Goal: Task Accomplishment & Management: Complete application form

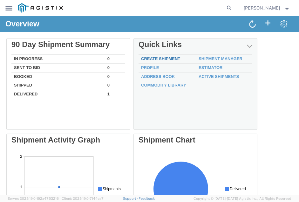
click at [159, 57] on div "Delete 90 Day Shipment Summary In Progress 0 Sent To Bid 0 Booked 0 Shipped 0 D…" at bounding box center [149, 181] width 286 height 286
click at [169, 59] on link "Create Shipment" at bounding box center [160, 58] width 39 height 5
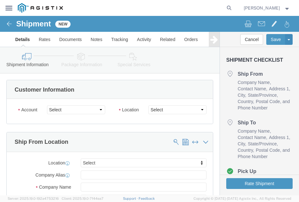
select select
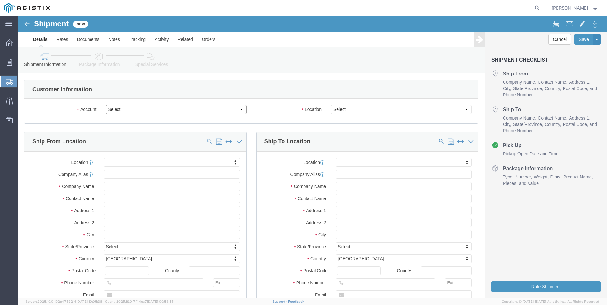
click select "Select Coatings & Sundries Inc PG&E"
select select "9596"
click select "Select Coatings & Sundries Inc PG&E"
select select "PURCHORD"
select select
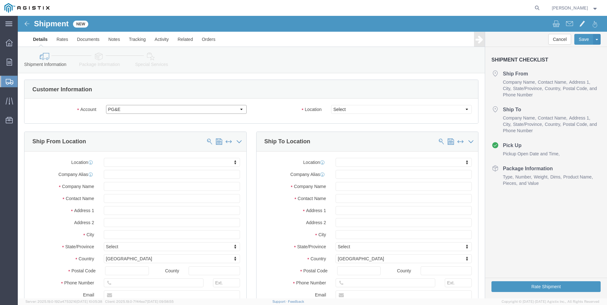
select select
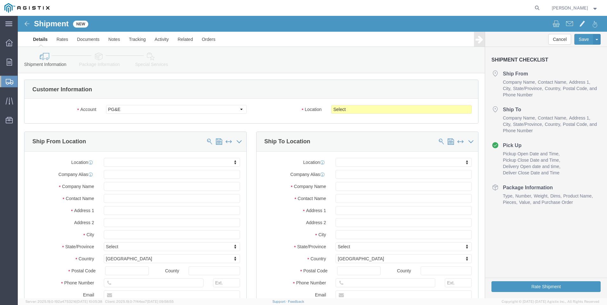
click div "Select All Others [GEOGRAPHIC_DATA] [GEOGRAPHIC_DATA] [GEOGRAPHIC_DATA] [GEOGRA…"
click select "Select All Others [GEOGRAPHIC_DATA] [GEOGRAPHIC_DATA] [GEOGRAPHIC_DATA] [GEOGRA…"
select select "23082"
click select "Select All Others [GEOGRAPHIC_DATA] [GEOGRAPHIC_DATA] [GEOGRAPHIC_DATA] [GEOGRA…"
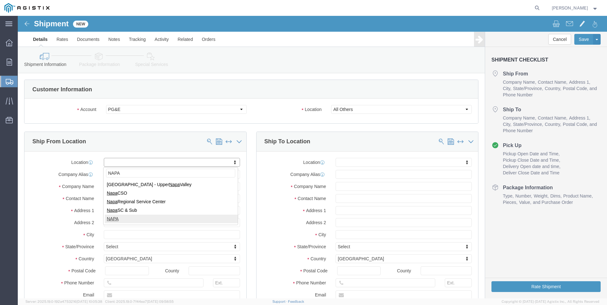
type input "NAPA"
select select "24043"
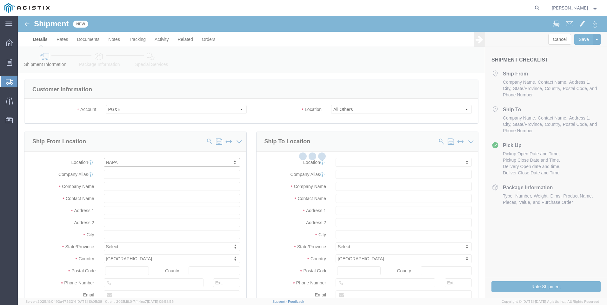
type input "1081864"
type input "Coatings & Sundries Inc"
type input "[STREET_ADDRESS]"
type input "NAPA"
type input "94559"
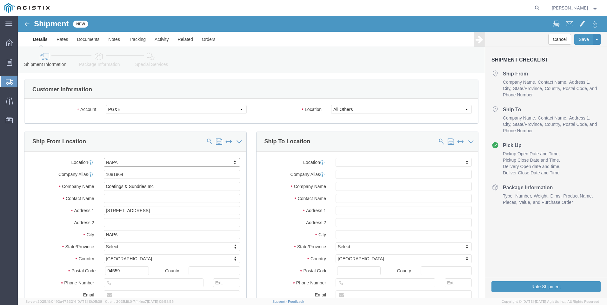
select select "CA"
click input "text"
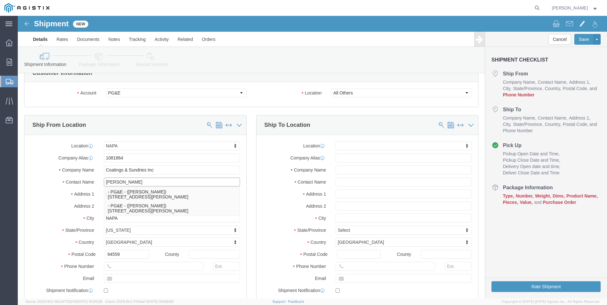
scroll to position [32, 0]
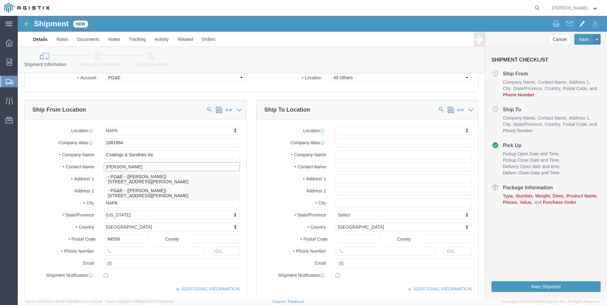
type input "[PERSON_NAME]"
click div "Location NAPA My Profile Location (OBSOLETE) [GEOGRAPHIC_DATA] SC - GC TRAILER …"
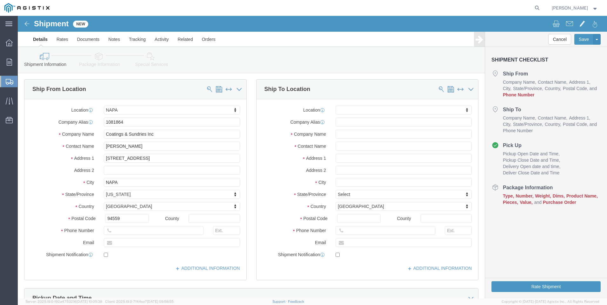
scroll to position [63, 0]
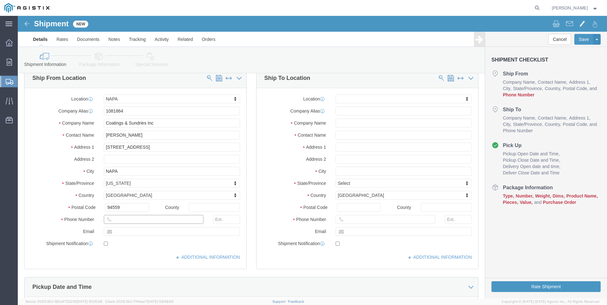
click input "text"
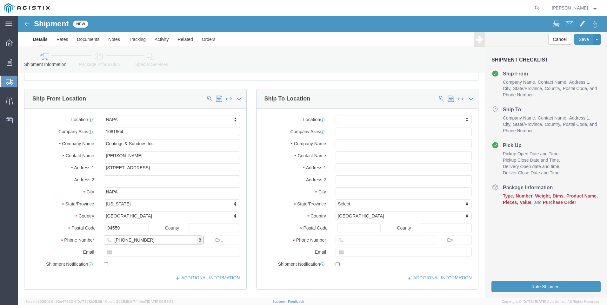
scroll to position [32, 0]
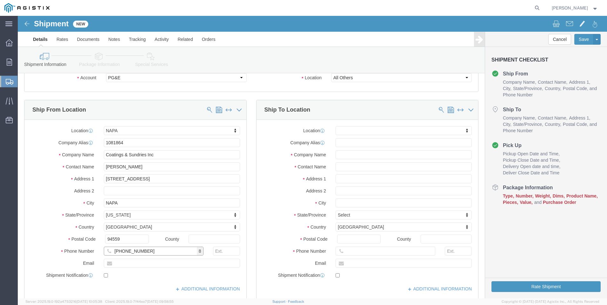
type input "[PHONE_NUMBER]"
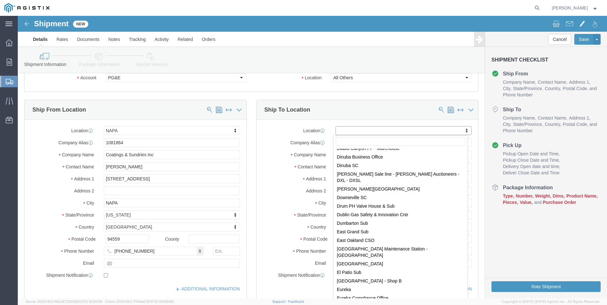
scroll to position [889, 0]
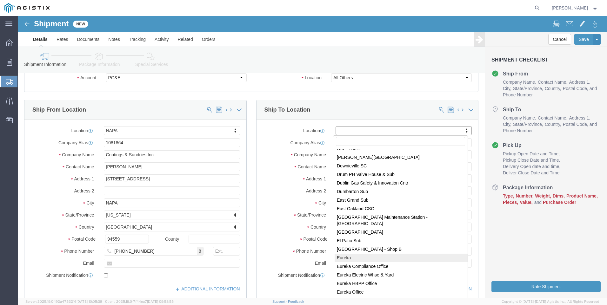
select select "39032"
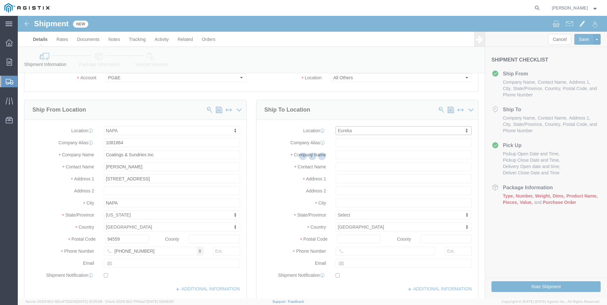
type input "PG&E"
type input "4919 N 101"
type input "Eureka"
type input "95503"
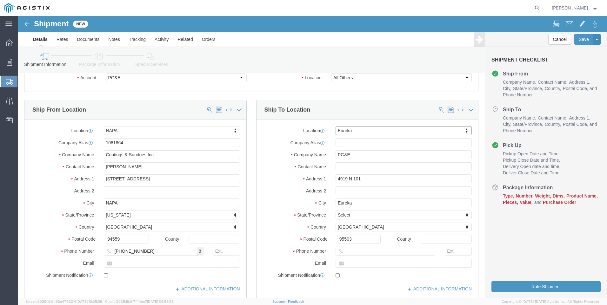
select select "CA"
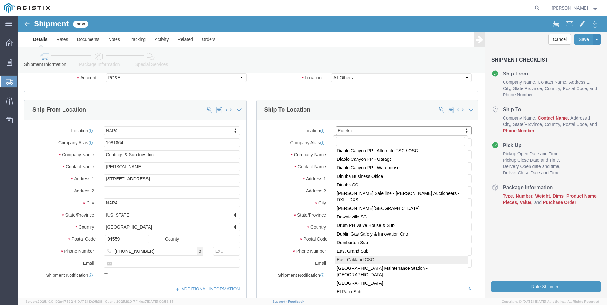
scroll to position [909, 0]
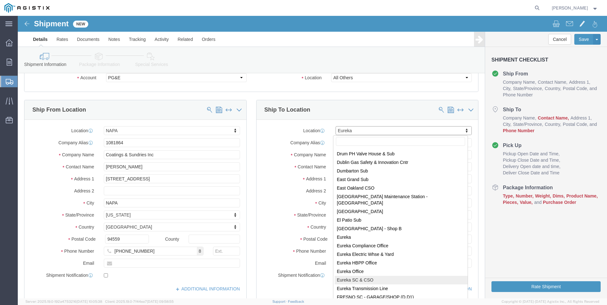
select select "20006"
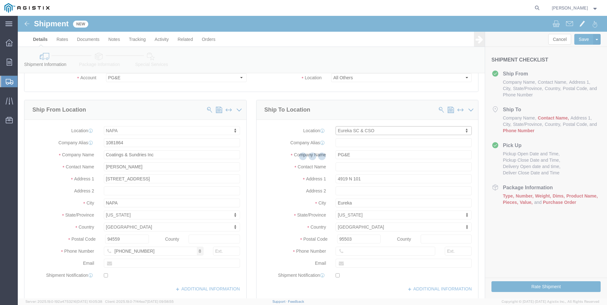
type input "276902"
type input "[STREET_ADDRESS]"
type input "EUREKA"
type input "95501-3419"
select select "CA"
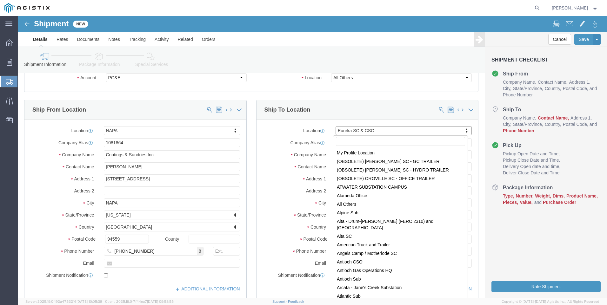
scroll to position [858, 0]
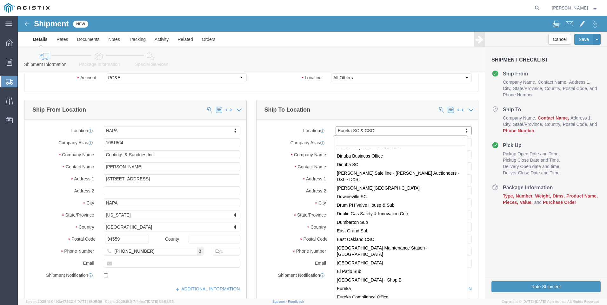
type input "A"
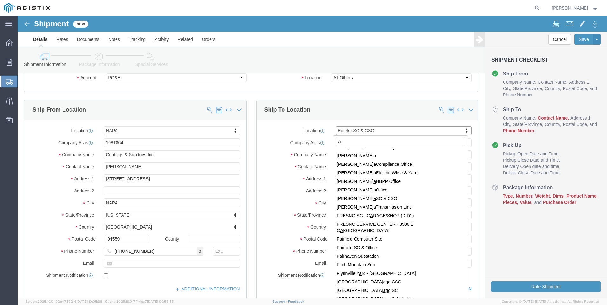
scroll to position [0, 0]
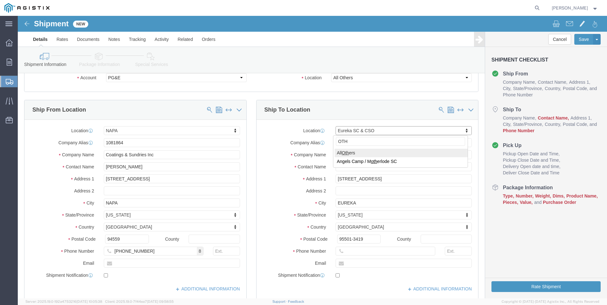
type input "OTH"
select select "23082"
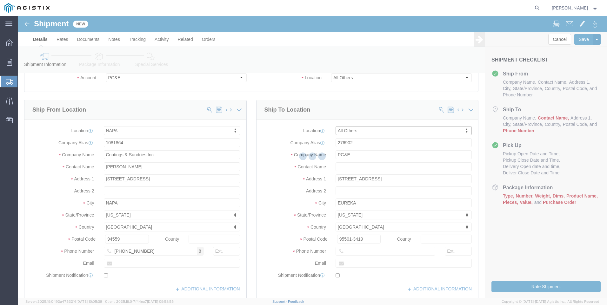
type input "[STREET_ADDRESS]"
type input "[GEOGRAPHIC_DATA]"
type input "94403"
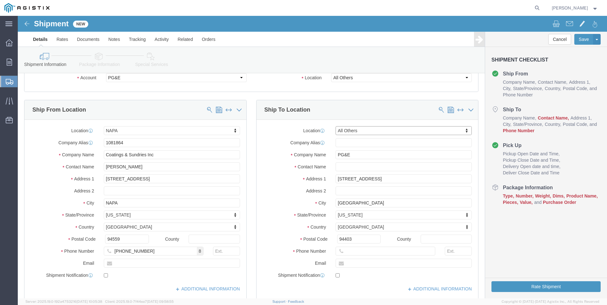
select select "CA"
click input "text"
type input "INSULATION & COATINGS"
click input "[STREET_ADDRESS]"
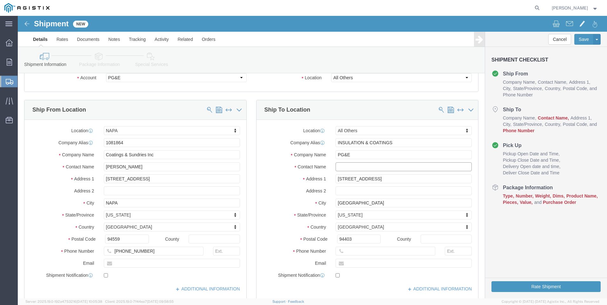
click input "text"
type input "[PERSON_NAME]"
click input "[STREET_ADDRESS]"
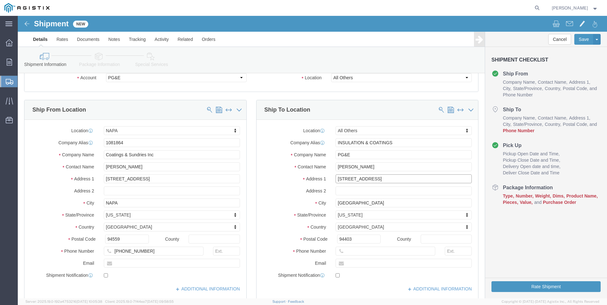
click input "[STREET_ADDRESS]"
type input "[STREET_ADDRESS]"
select select
click input "[GEOGRAPHIC_DATA]"
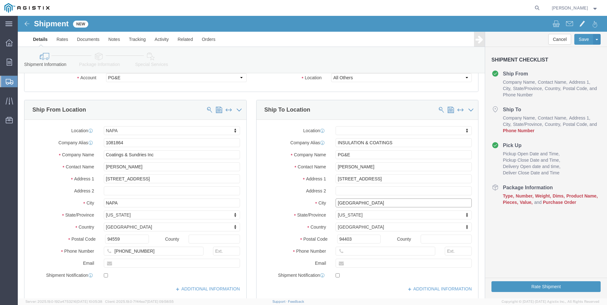
click input "[GEOGRAPHIC_DATA]"
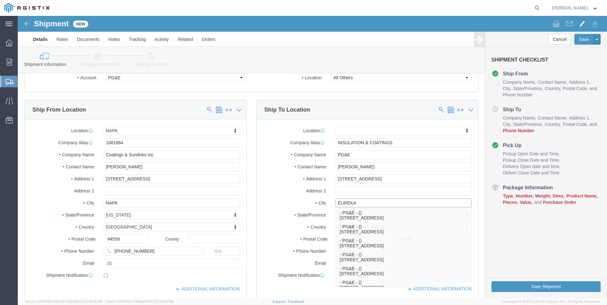
type input "EUREKA"
select select
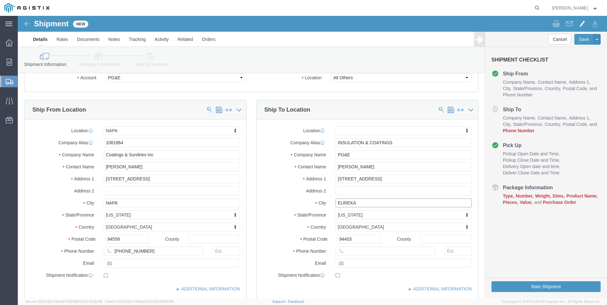
click input "EUREKA"
type input "EUREKA"
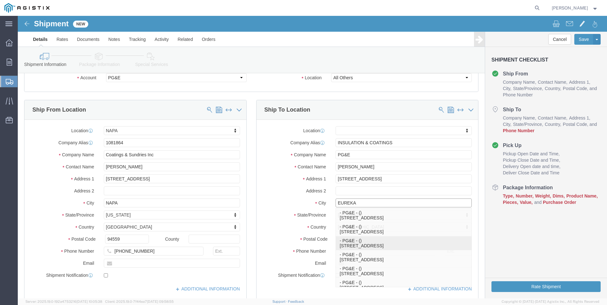
click p "- PG&E - () [STREET_ADDRESS]"
select select
type input "[STREET_ADDRESS]"
type input "Eureka"
type input "95501"
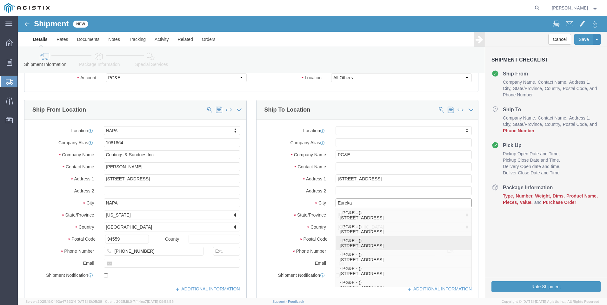
select select "CA"
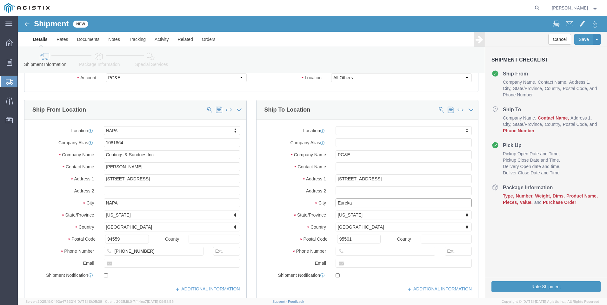
type input "Eureka"
select select
click input "text"
type input "[PERSON_NAME]"
click input "text"
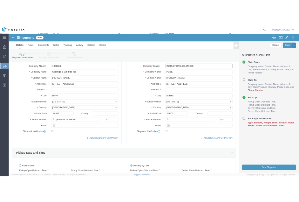
scroll to position [95, 0]
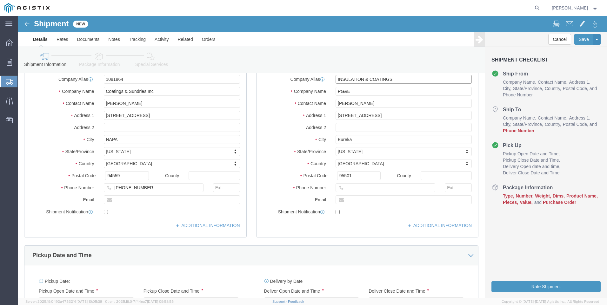
type input "INSULATION & COATINGS"
click input "text"
type input "[PHONE_NUMBER]"
click input "text"
click input "checkbox"
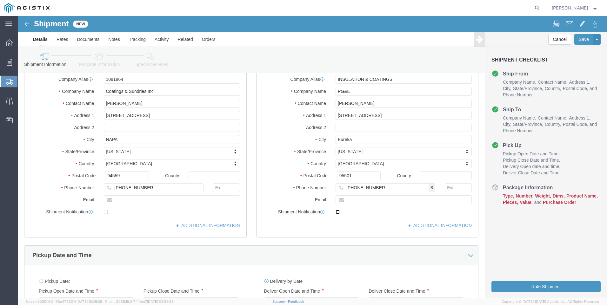
checkbox input "true"
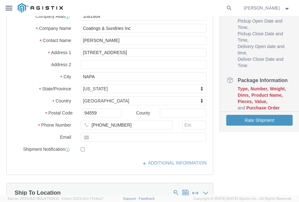
scroll to position [159, 0]
click div "[PHONE_NUMBER]"
drag, startPoint x: 132, startPoint y: 116, endPoint x: 119, endPoint y: 123, distance: 15.2
click input "text"
paste input "[EMAIL_ADDRESS][DOMAIN_NAME]"
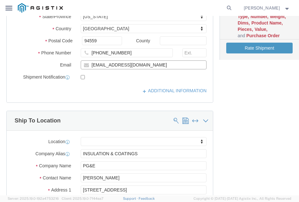
scroll to position [190, 0]
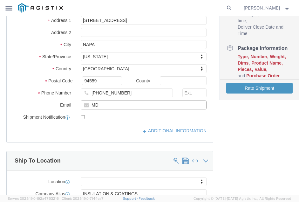
type input "M"
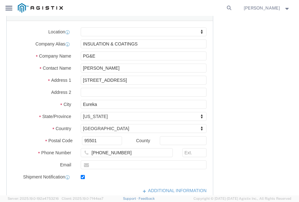
scroll to position [413, 0]
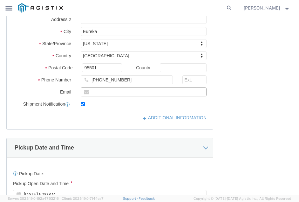
click input "text"
paste input "[EMAIL_ADDRESS][DOMAIN_NAME]"
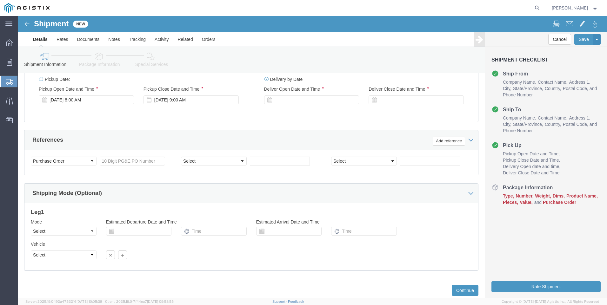
scroll to position [283, 0]
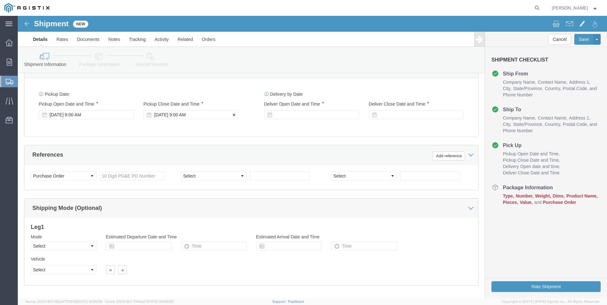
type input "[EMAIL_ADDRESS][DOMAIN_NAME]"
click div "[DATE] 9:00 AM"
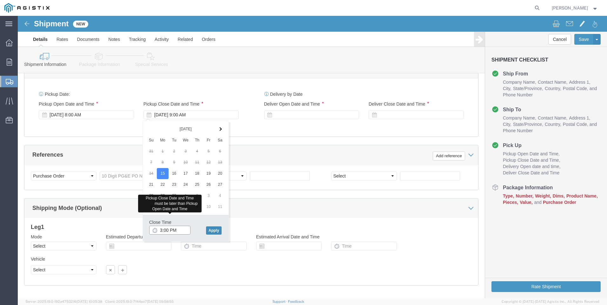
type input "3:00 PM"
click button "Apply"
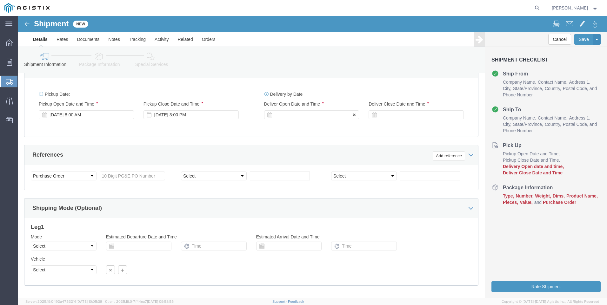
click div
click input "4:00 PM"
type input "7:00 AM"
click button "Apply"
click div
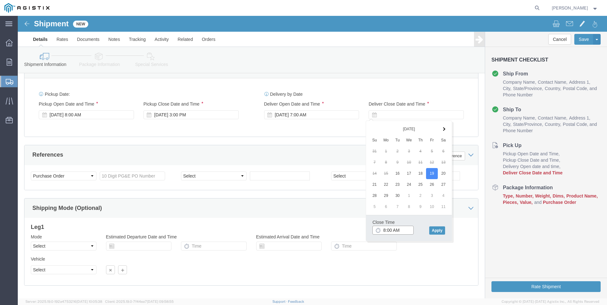
click input "8:00 AM"
type input "4:00 PM"
click button "Apply"
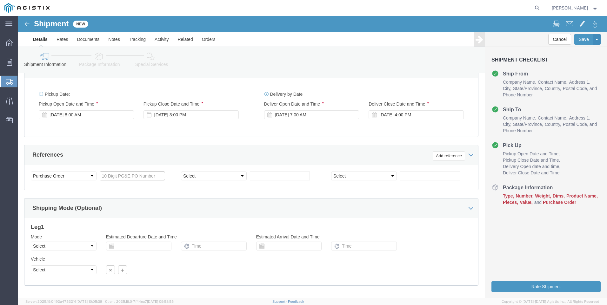
click input "text"
type input "3502030027"
click select "Select Account Type Activity ID Airline Appointment Number ASN Batch Request # …"
select select "PROJNUM"
click select "Select Account Type Activity ID Airline Appointment Number ASN Batch Request # …"
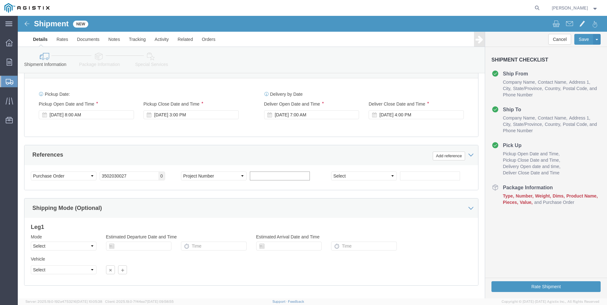
click input "text"
type input "2030027"
click select "Select Account Type Activity ID Airline Appointment Number ASN Batch Request # …"
select select "JOBNUM"
click select "Select Account Type Activity ID Airline Appointment Number ASN Batch Request # …"
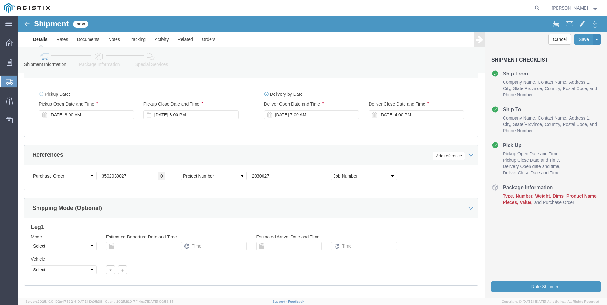
click input "text"
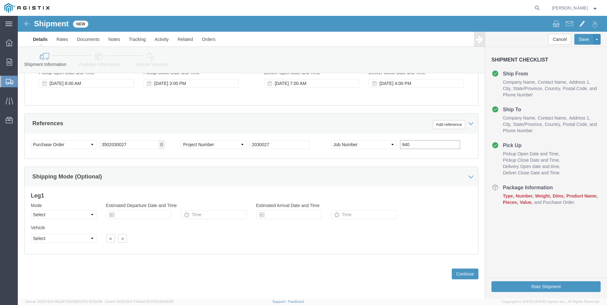
scroll to position [314, 0]
type input "940"
click button "Continue"
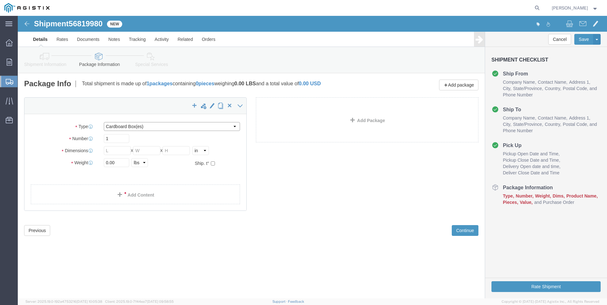
click select "Select Bulk Bundle(s) Cardboard Box(es) Carton(s) Crate(s) Drum(s) (Fiberboard)…"
select select "PSNS"
click select "Select Bulk Bundle(s) Cardboard Box(es) Carton(s) Crate(s) Drum(s) (Fiberboard)…"
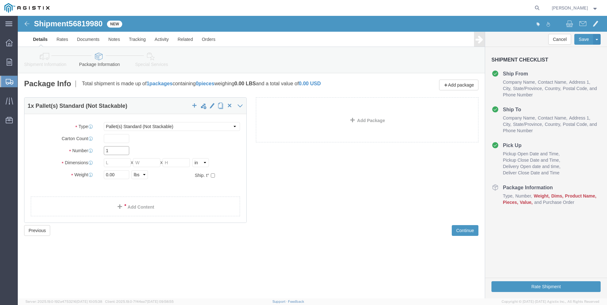
click input "1"
click input "text"
type input "42"
click input "text"
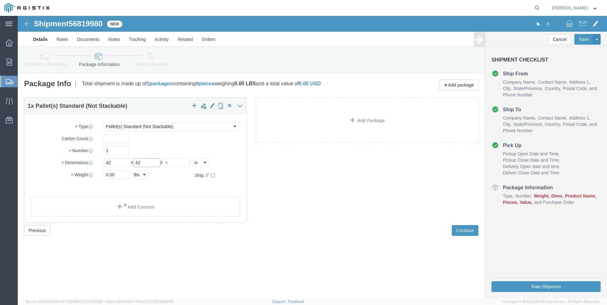
type input "42"
click input "text"
type input "24"
click input "0.00"
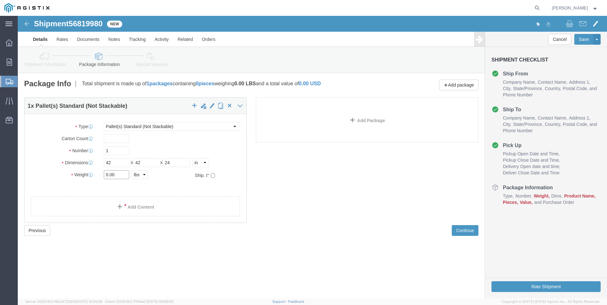
click input "0.00"
type input "275"
click span
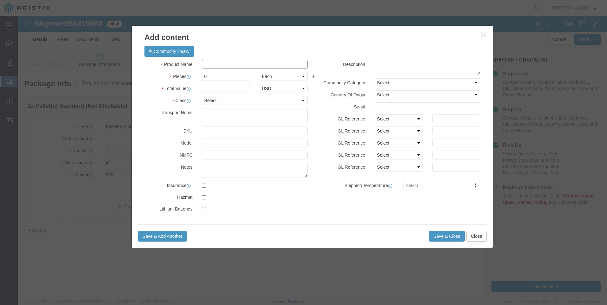
click input "text"
click input "non-regulated paint related material"
type input "non-regulated paint material"
click input "0"
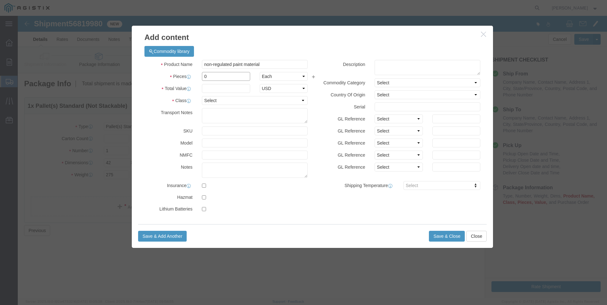
click input "0"
type input "1"
click input "text"
type input "300"
click select "Select 50 55 60 65 70 85 92.5 100 125 175 250 300 400"
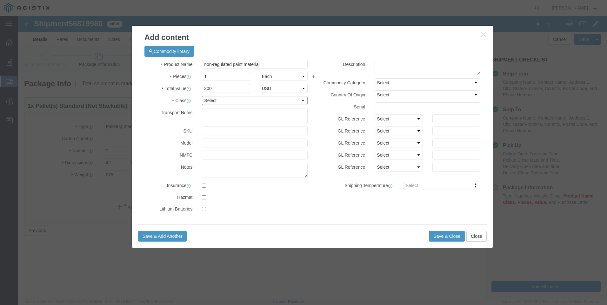
select select "55"
click select "Select 50 55 60 65 70 85 92.5 100 125 175 250 300 400"
click button "Save & Add Another"
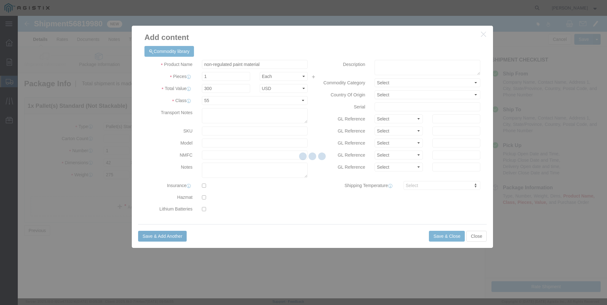
select select "EA"
select select
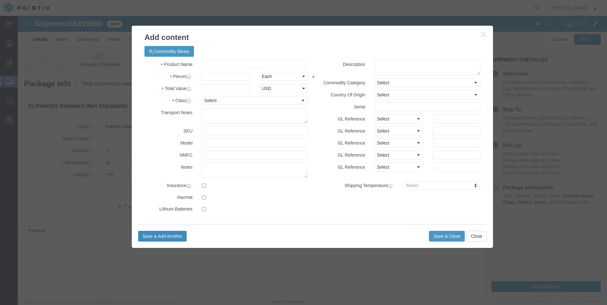
select select "USD"
click input "checkbox"
checkbox input "true"
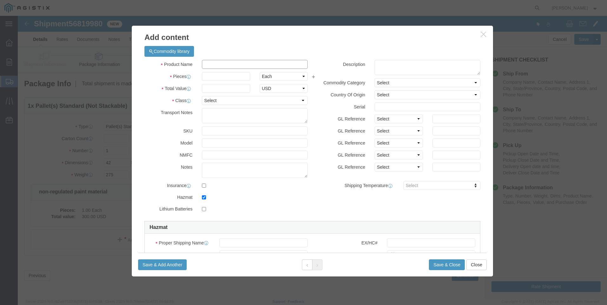
click input "text"
type input "regulated material"
click input "text"
type input "1"
click input "text"
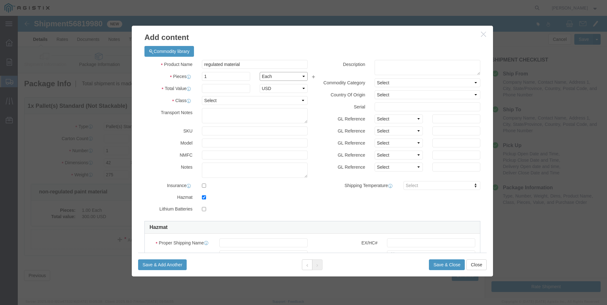
click select "Select Bag Barrels 100Board Feet Bottle Box Blister Pack Carats Can Capsule Car…"
select select "BOX"
click select "Select Bag Barrels 100Board Feet Bottle Box Blister Pack Carats Can Capsule Car…"
click input "text"
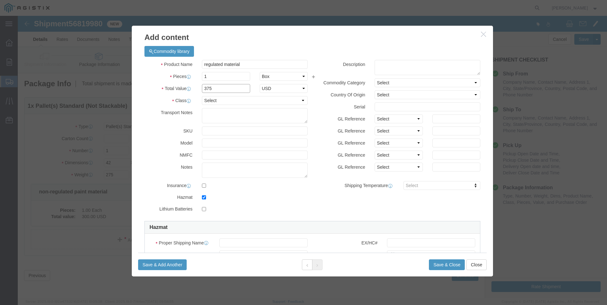
type input "375"
click select "Select 50 55 60 65 70 85 92.5 100 125 175 250 300 400"
select select "55"
click select "Select 50 55 60 65 70 85 92.5 100 125 175 250 300 400"
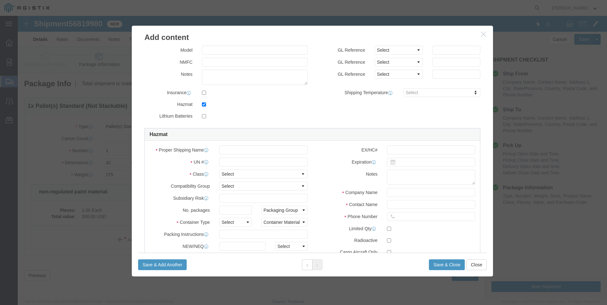
scroll to position [95, 0]
click input "text"
type input "Xylenes"
click input "text"
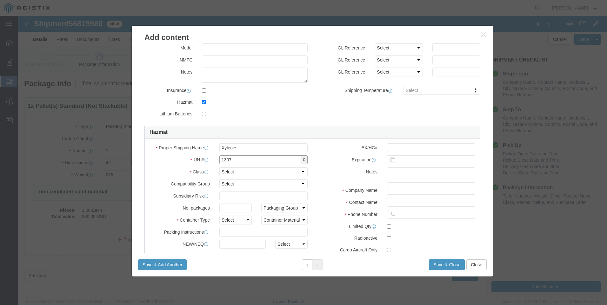
type input "1307"
click select "Select 1 Explosive 1.1 Explosive 1.2 Explosive 1.3 Explosive 1.4 Explosive 1.5 …"
select select "3 Flammable Liquid"
click select "Select 1 Explosive 1.1 Explosive 1.2 Explosive 1.3 Explosive 1.4 Explosive 1.5 …"
click select "Select A B C D E F G H J K L N S"
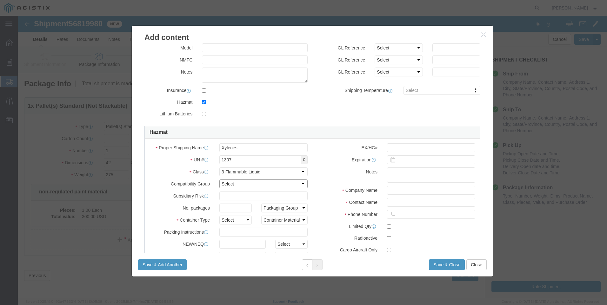
click select "Select A B C D E F G H J K L N S"
click input "text"
type input "1"
click select "Packaging Group I II III"
select select "III"
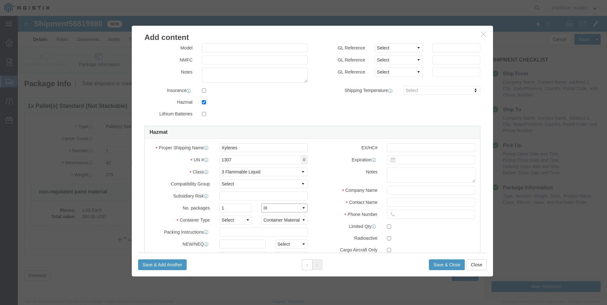
click select "Packaging Group I II III"
click select "Select 1 - Drums 2 - Reserved 3 - Jerricans 4 - Boxes 5 - Bags 6 - Composite Pa…"
select select "BOXES"
click select "Select 1 - Drums 2 - Reserved 3 - Jerricans 4 - Boxes 5 - Bags 6 - Composite Pa…"
click select "Container Material A - Steel (all types and surface treatments) B - Aluminum C …"
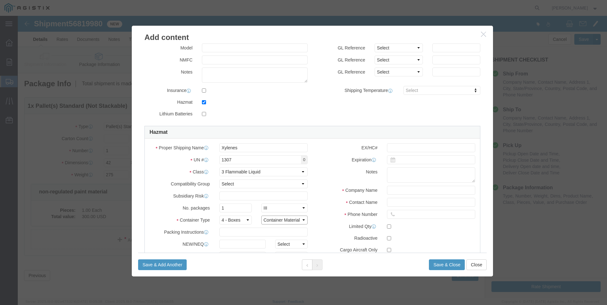
select select "METAL_IATA"
click select "Container Material A - Steel (all types and surface treatments) B - Aluminum C …"
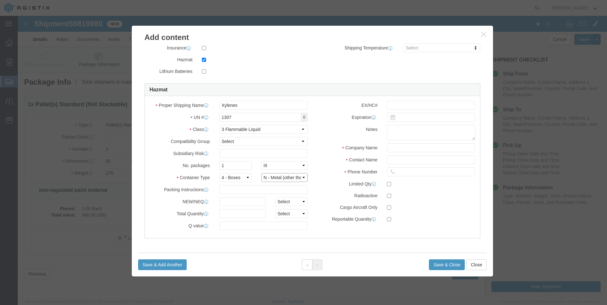
scroll to position [2, 0]
click input "text"
type input "[PHONE_NUMBER]"
click input "text"
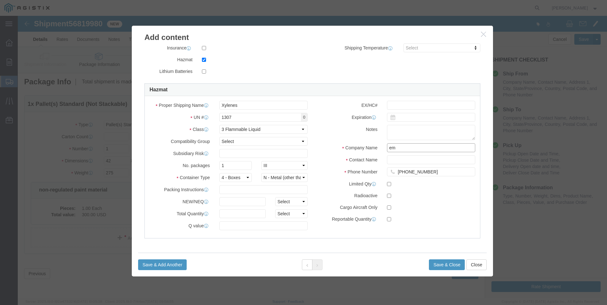
type input "e"
click input "EMERGENCY"
type input "EMERGENCY"
click input "text"
type input "CALL"
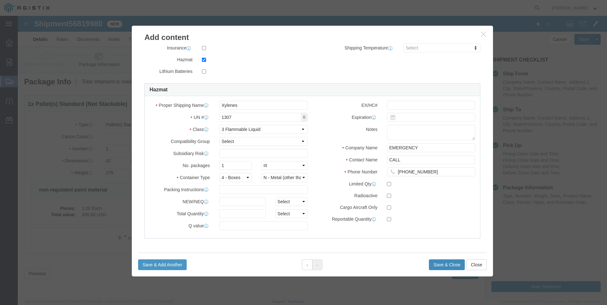
click button "Save & Close"
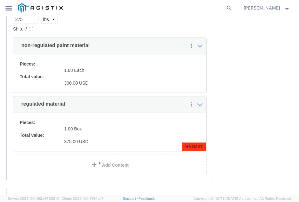
scroll to position [222, 0]
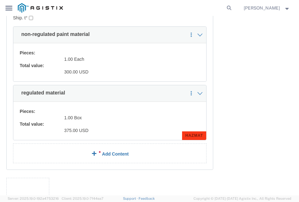
click span
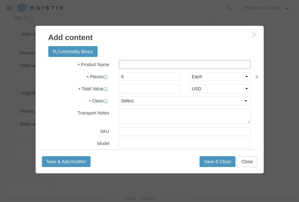
click input "text"
type input "regulated paint material"
click input "0"
type input "3"
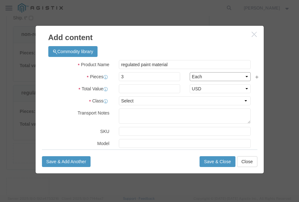
click select "Select Bag Barrels 100Board Feet Bottle Box Blister Pack Carats Can Capsule Car…"
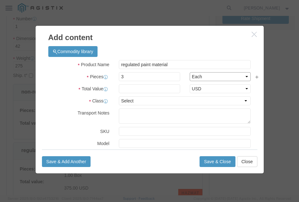
scroll to position [151, 0]
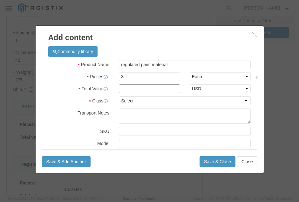
click input "text"
type input "6"
type input "750"
click select "Select 50 55 60 65 70 85 92.5 100 125 175 250 300 400"
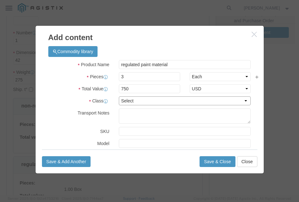
select select "55"
click select "Select 50 55 60 65 70 85 92.5 100 125 175 250 300 400"
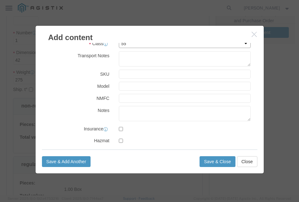
scroll to position [63, 0]
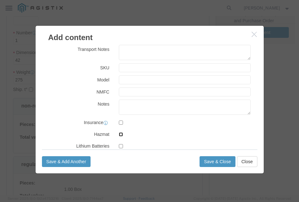
click input "checkbox"
checkbox input "true"
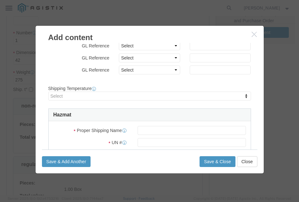
scroll to position [317, 0]
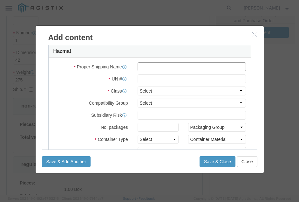
click input "text"
type input "Alcohols, n.o.s."
click input "text"
type input "1987"
click select "Select 1 Explosive 1.1 Explosive 1.2 Explosive 1.3 Explosive 1.4 Explosive 1.5 …"
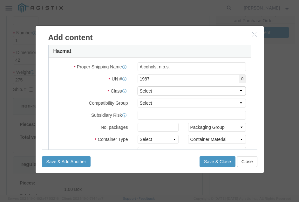
select select "3 Flammable Liquid"
click select "Select 1 Explosive 1.1 Explosive 1.2 Explosive 1.3 Explosive 1.4 Explosive 1.5 …"
click select "Select A B C D E F G H J K L N S"
click div "Select A B C D E F G H J K L N S"
click input "text"
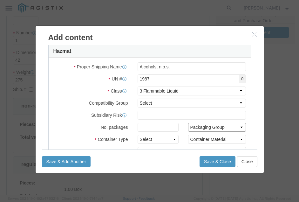
click select "Packaging Group I II III"
select select "II"
click select "Packaging Group I II III"
click div "Proper Shipping Name Alcohols, n.o.s. UN # 1987 0 Class Select 1 Explosive 1.1 …"
click input "text"
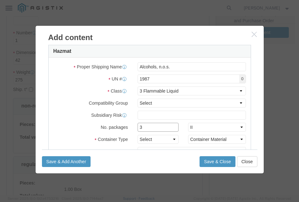
type input "3"
click select "Packaging Group I II III"
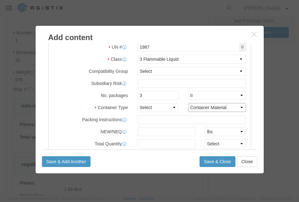
click select "Container Material A - Steel (all types and surface treatments) B - Aluminum C …"
select select "STEEL_IATA"
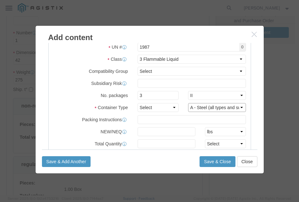
click select "Container Material A - Steel (all types and surface treatments) B - Aluminum C …"
click select "Select 1 - Drums 2 - Reserved 3 - Jerricans 4 - Boxes 5 - Bags 6 - Composite Pa…"
select select "DRUMS"
click select "Select 1 - Drums 2 - Reserved 3 - Jerricans 4 - Boxes 5 - Bags 6 - Composite Pa…"
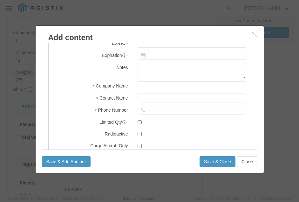
scroll to position [476, 0]
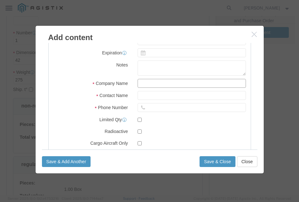
click input "text"
type input "EMERGENCY"
type input "CALL"
type input "[PHONE_NUMBER]"
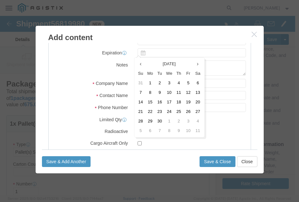
scroll to position [249, 0]
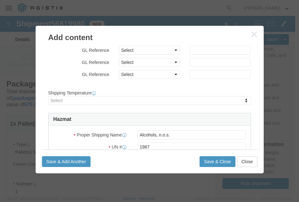
click div "Commodity library Product Name regulated paint material regulated Pieces 3 Sele…"
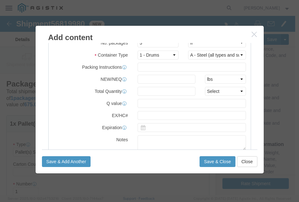
scroll to position [408, 0]
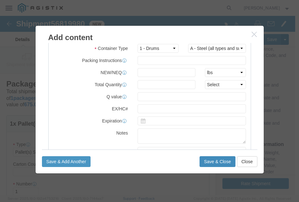
click button "Save & Close"
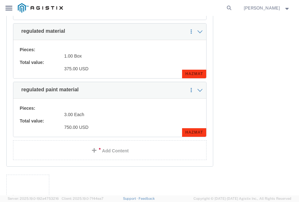
scroll to position [286, 0]
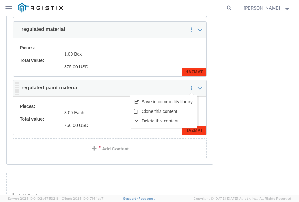
click link
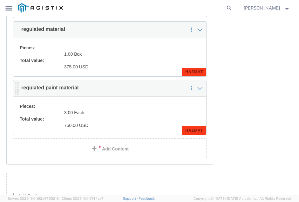
click icon
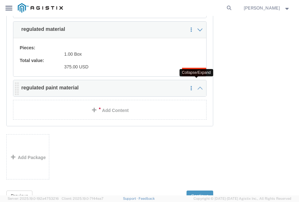
click icon
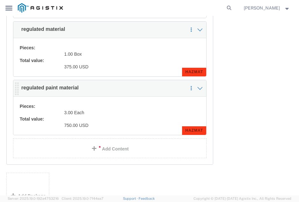
click div "1 x Pallet(s) Standard (Not Stackable) Package Type Select Bulk Bundle(s) Cardb…"
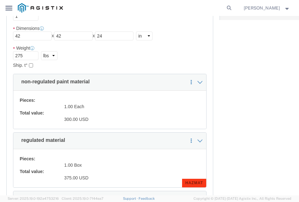
scroll to position [254, 0]
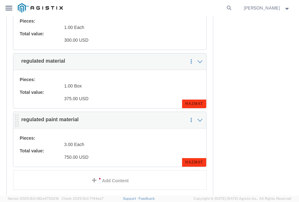
click dd "750.00 USD"
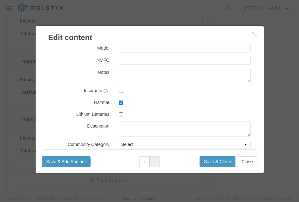
scroll to position [0, 0]
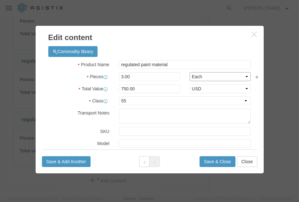
click select "Select Bag Barrels 100Board Feet Bottle Box Blister Pack Carats Can Capsule Car…"
select select "DRUM"
click select "Select Bag Barrels 100Board Feet Bottle Box Blister Pack Carats Can Capsule Car…"
click button "Save & Close"
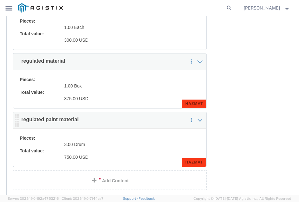
scroll to position [336, 0]
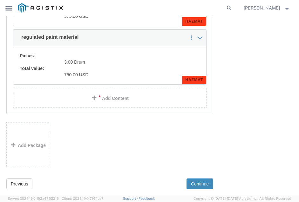
click button "Continue"
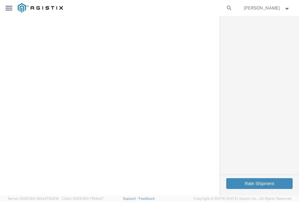
click button "Rate Shipment"
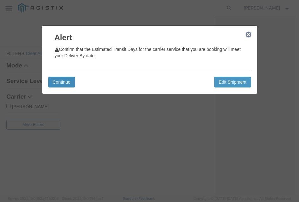
click at [60, 77] on button "Continue" at bounding box center [61, 81] width 27 height 11
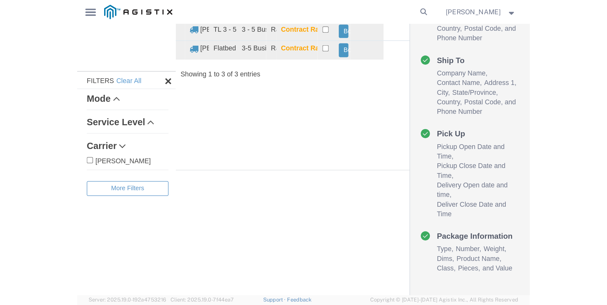
scroll to position [0, 0]
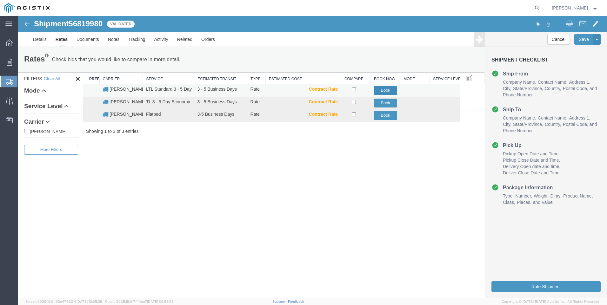
click at [298, 90] on button "Book" at bounding box center [385, 90] width 23 height 9
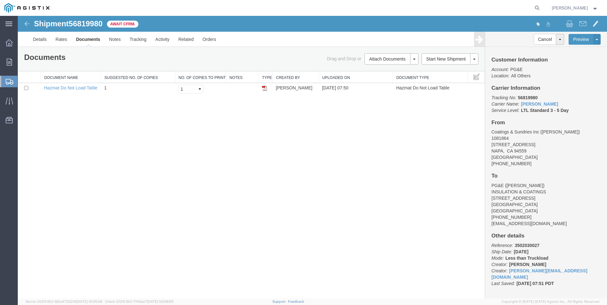
click at [298, 8] on strong "button" at bounding box center [595, 8] width 6 height 2
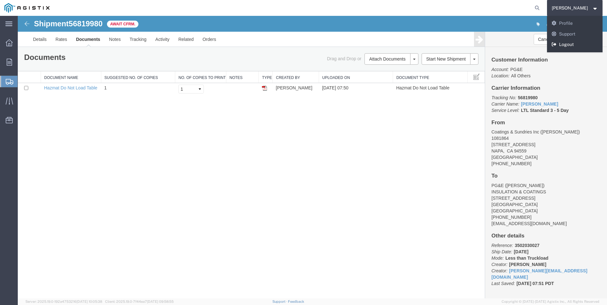
click at [298, 48] on link "Logout" at bounding box center [575, 44] width 56 height 11
